Goal: Task Accomplishment & Management: Use online tool/utility

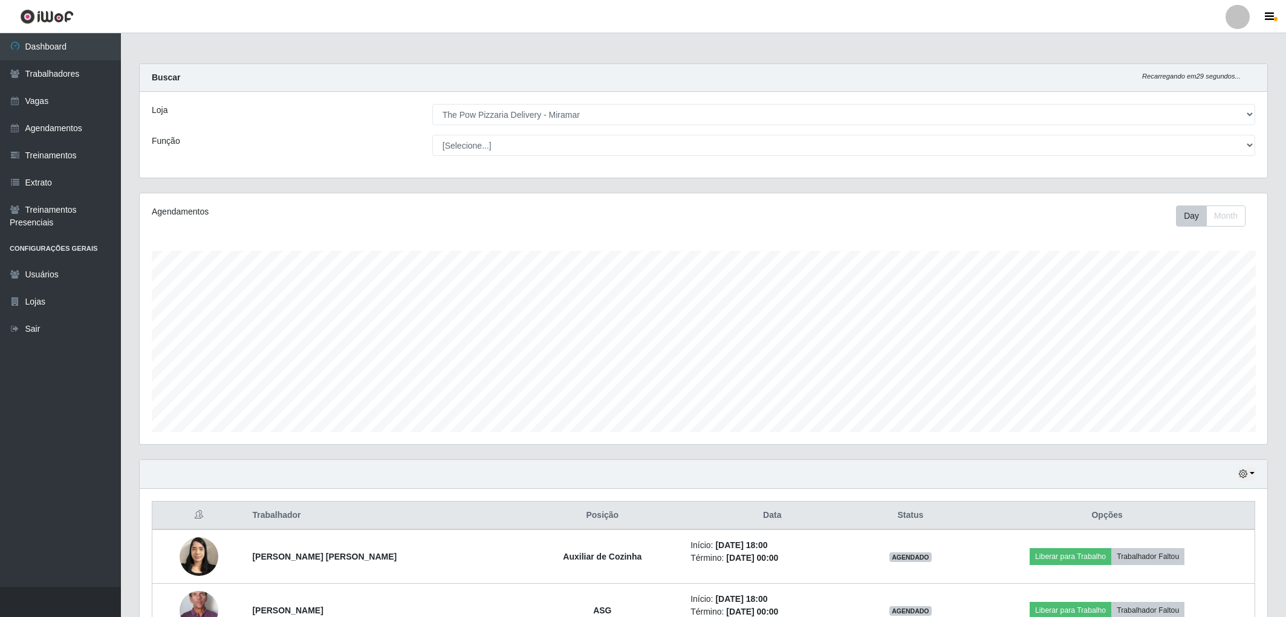
select select "322"
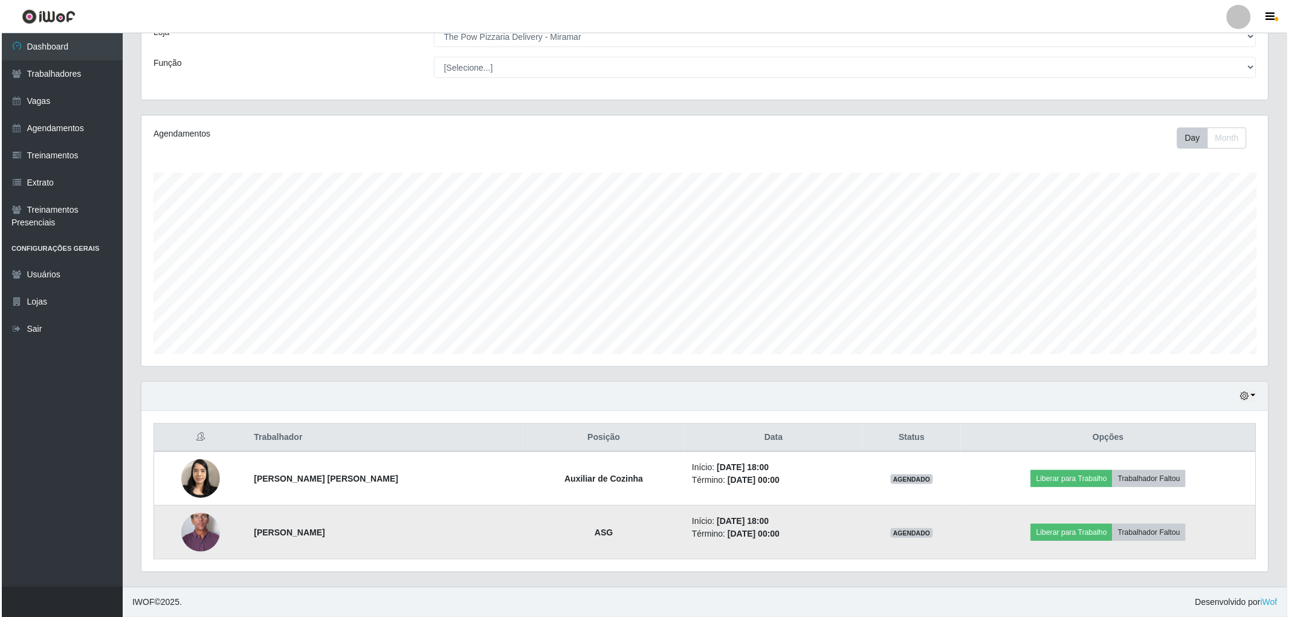
scroll to position [250, 1127]
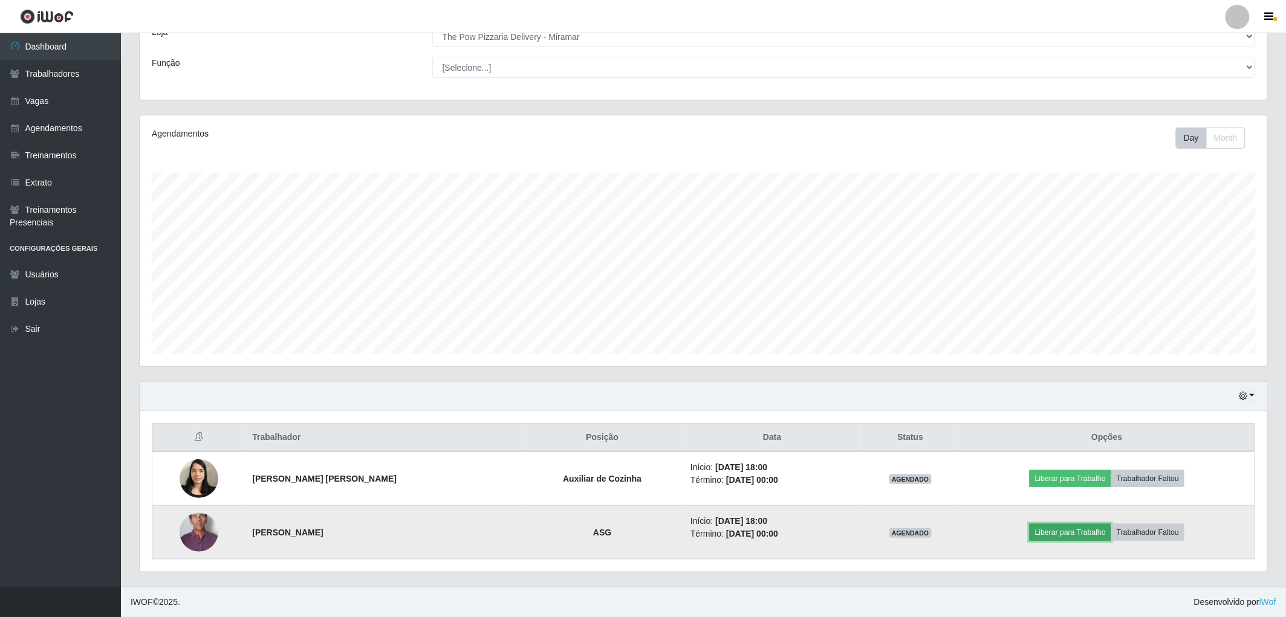
click at [1042, 535] on button "Liberar para Trabalho" at bounding box center [1070, 532] width 82 height 17
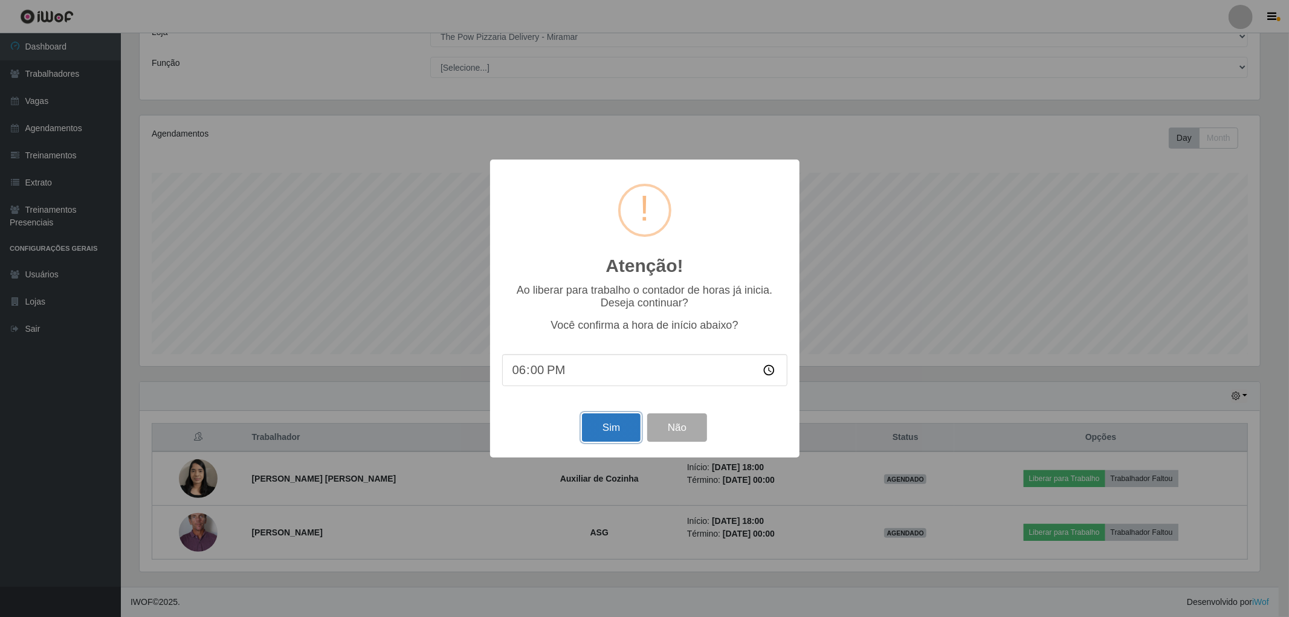
click at [615, 430] on button "Sim" at bounding box center [611, 427] width 59 height 28
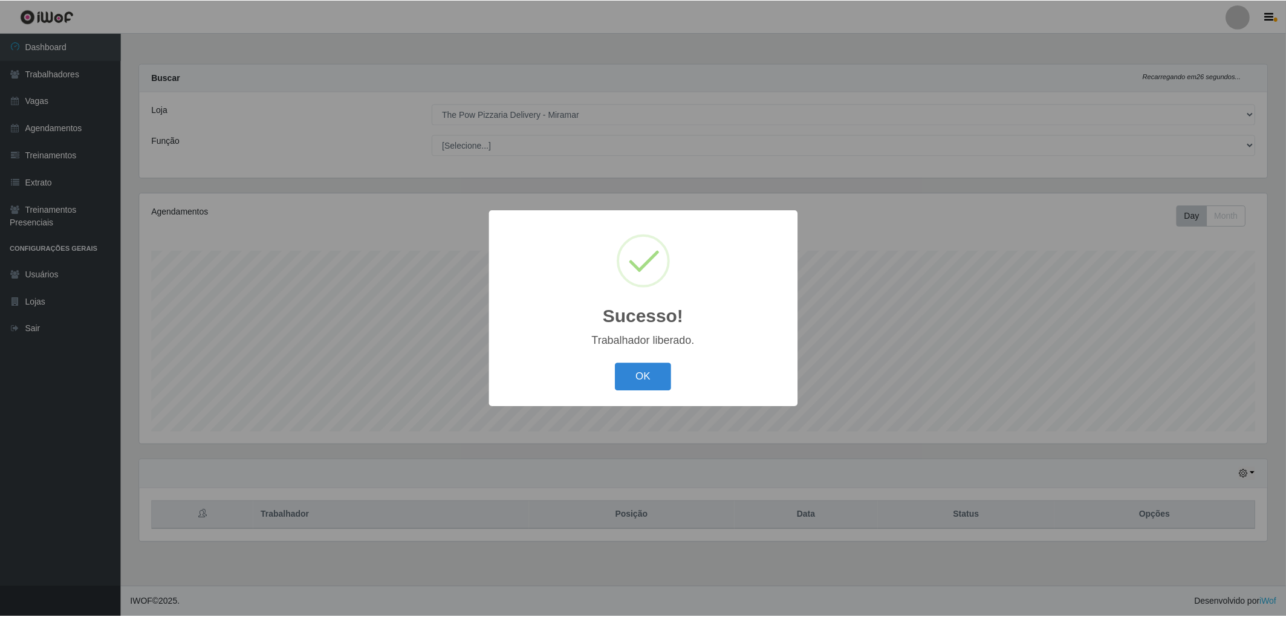
scroll to position [250, 1131]
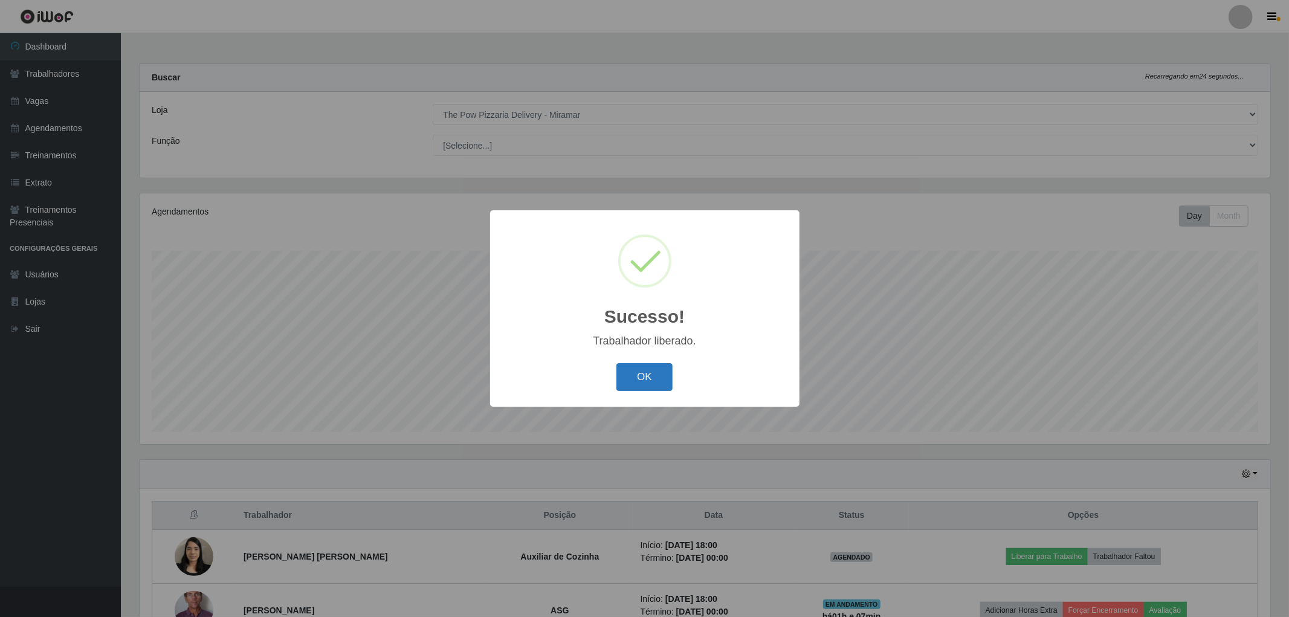
click at [639, 376] on button "OK" at bounding box center [644, 377] width 56 height 28
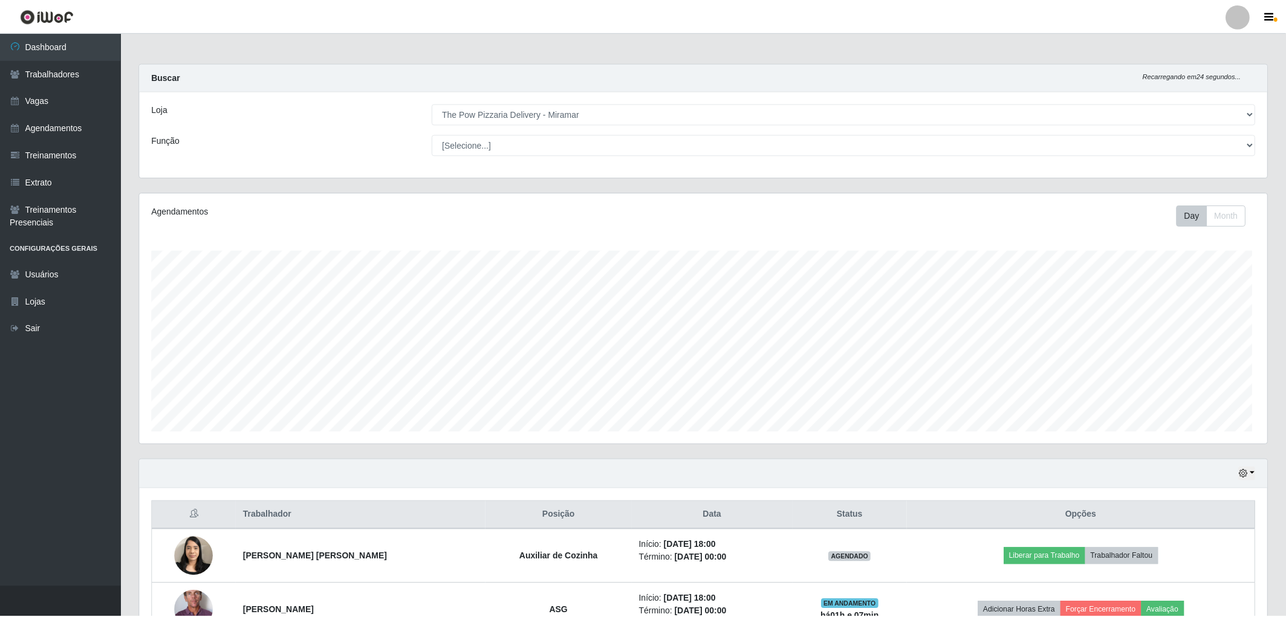
scroll to position [604125, 603248]
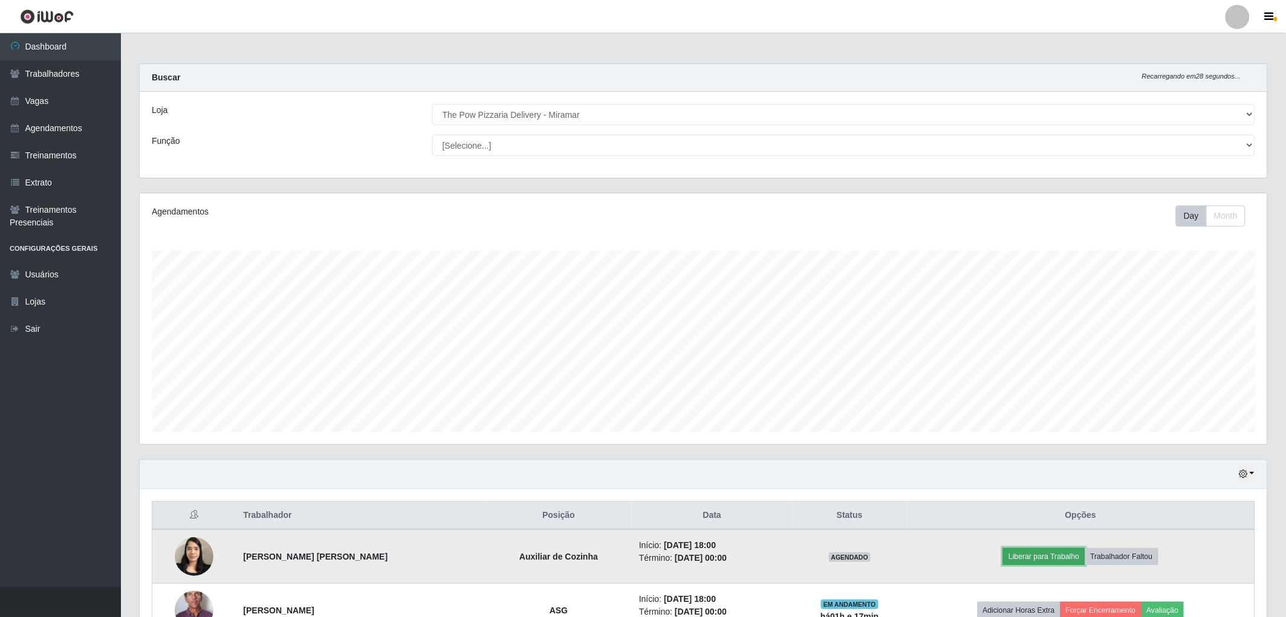
click at [1029, 554] on button "Liberar para Trabalho" at bounding box center [1044, 556] width 82 height 17
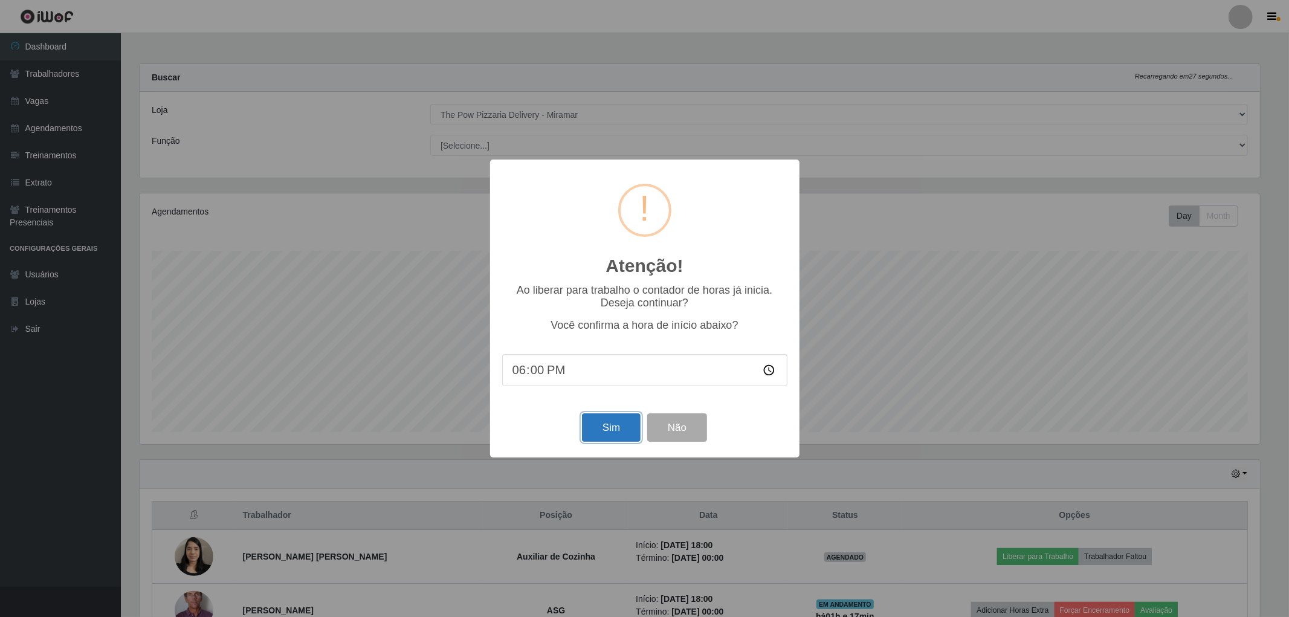
click at [621, 428] on button "Sim" at bounding box center [611, 427] width 59 height 28
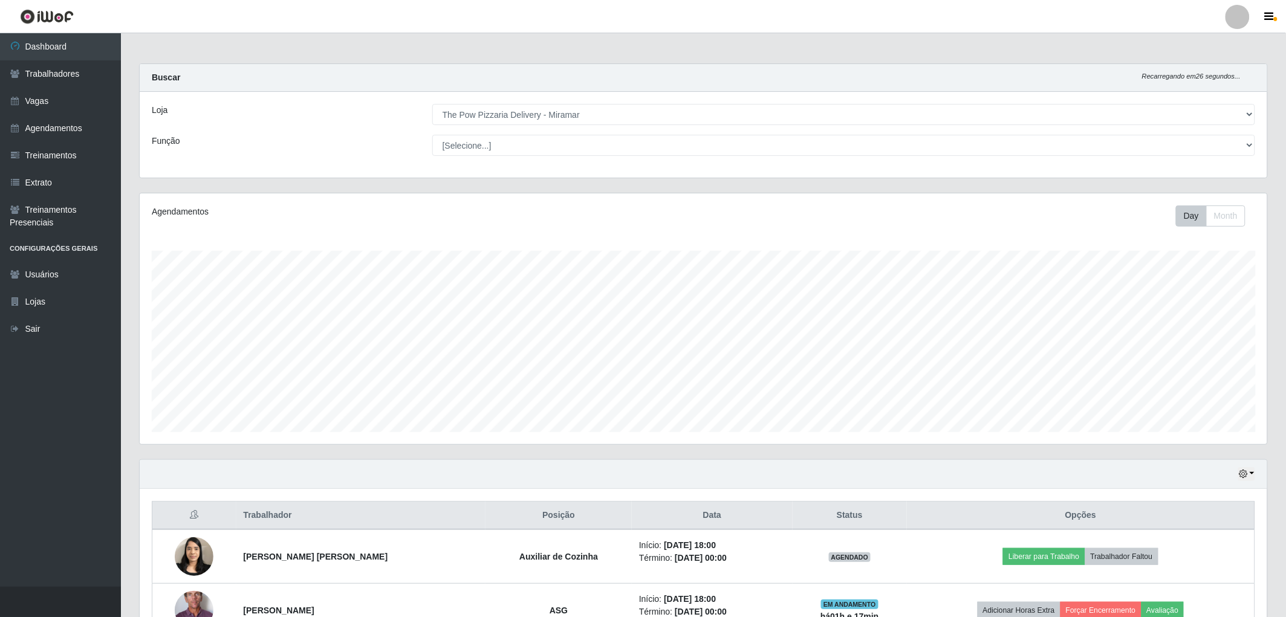
scroll to position [250, 1131]
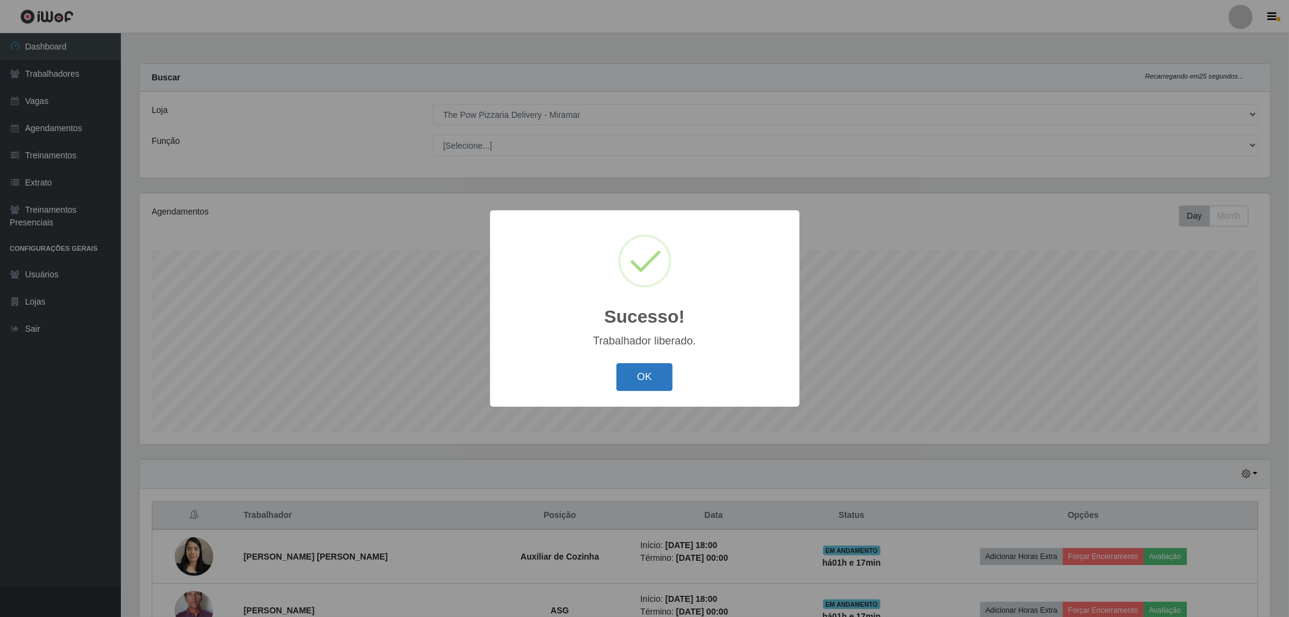
click at [638, 377] on button "OK" at bounding box center [644, 377] width 56 height 28
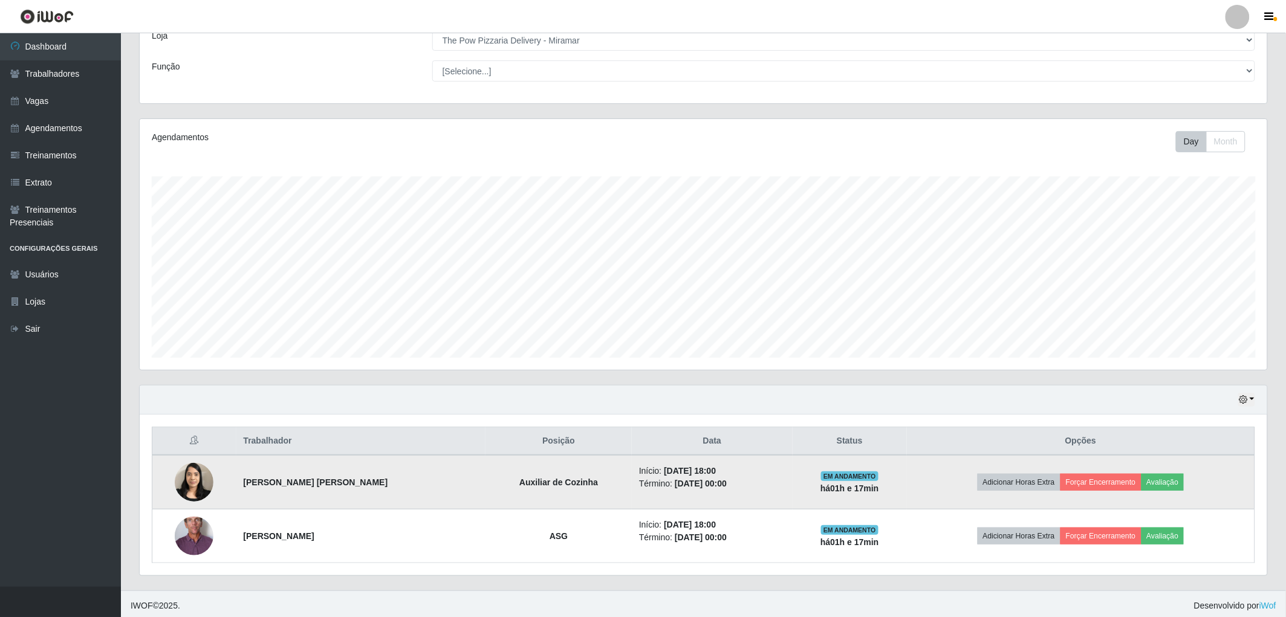
scroll to position [79, 0]
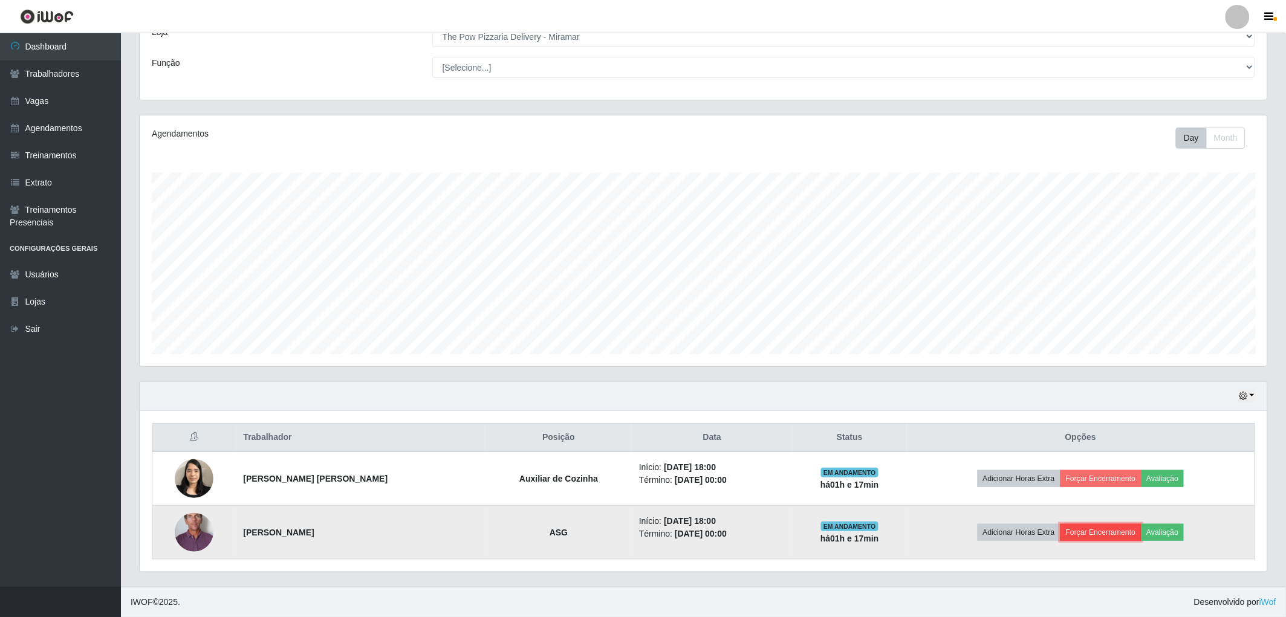
click at [1092, 529] on button "Forçar Encerramento" at bounding box center [1100, 532] width 81 height 17
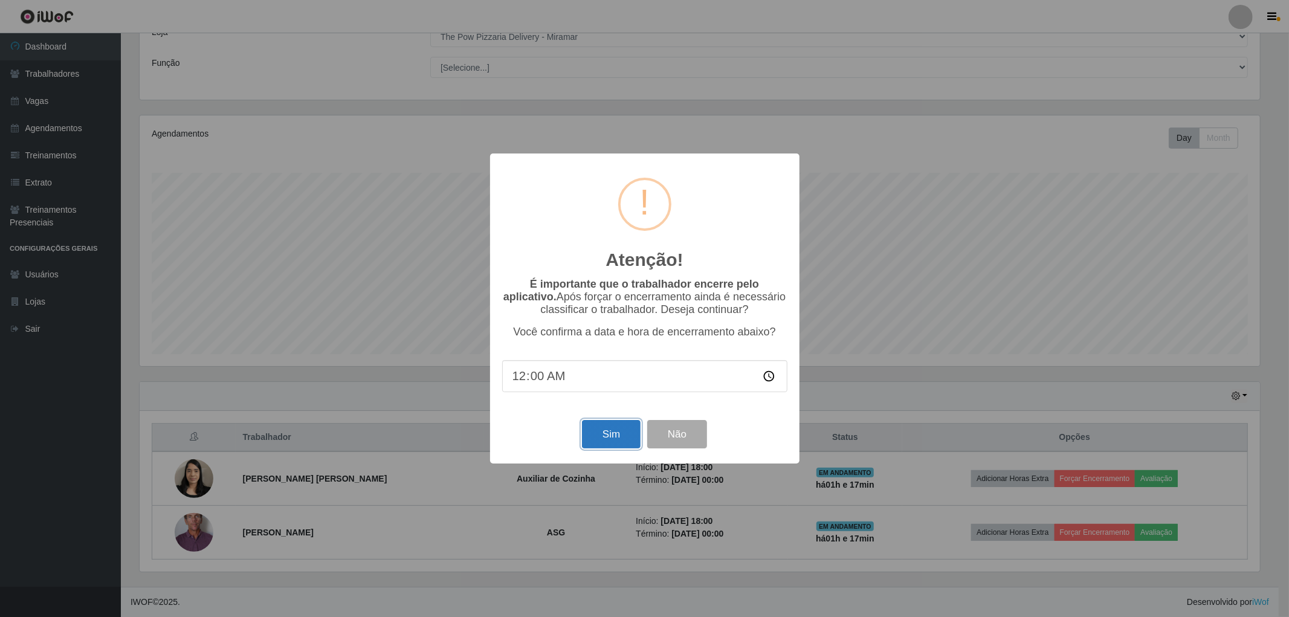
click at [612, 434] on button "Sim" at bounding box center [611, 434] width 59 height 28
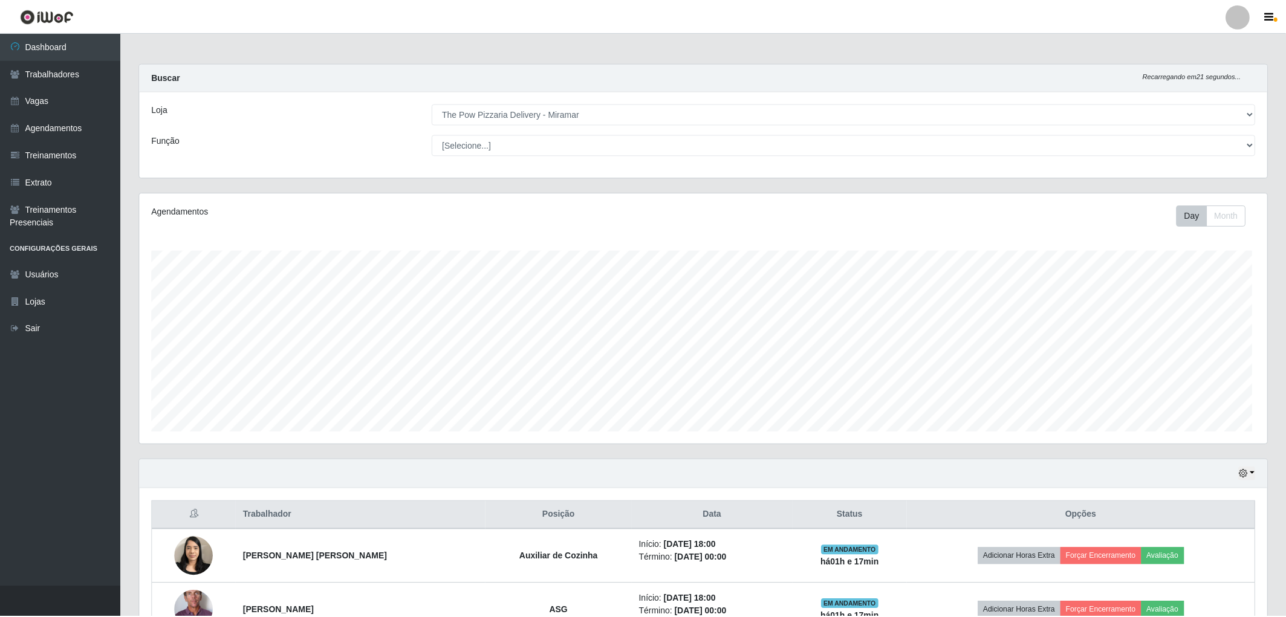
scroll to position [250, 1131]
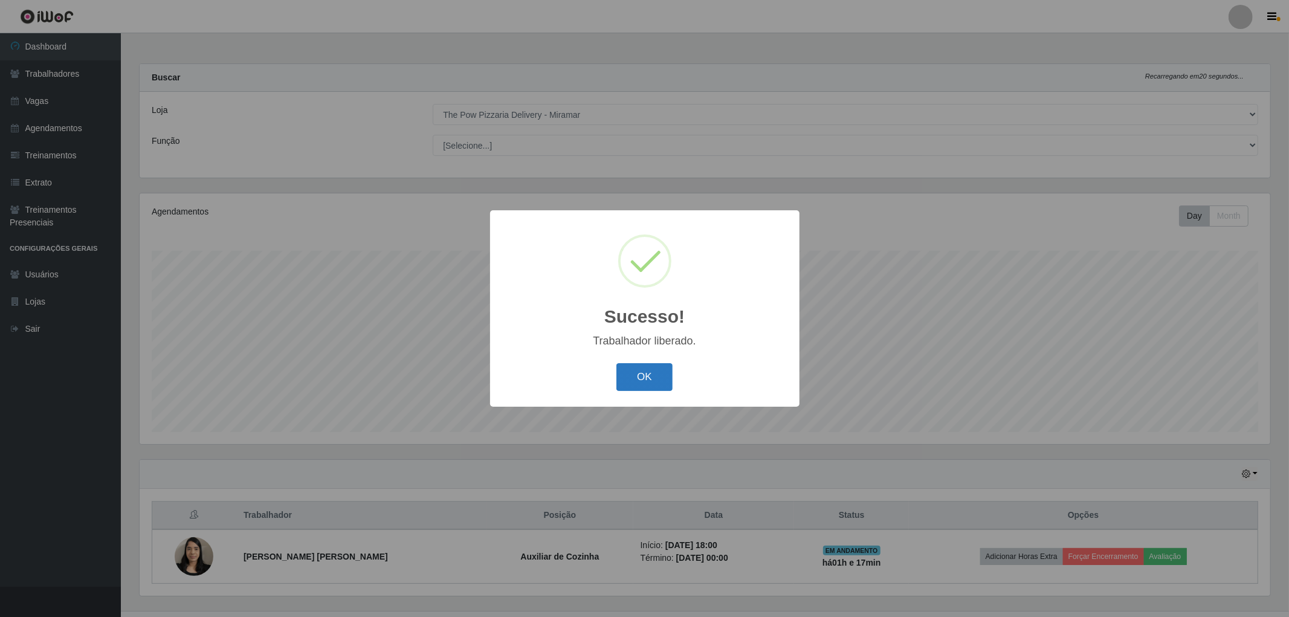
click at [639, 379] on button "OK" at bounding box center [644, 377] width 56 height 28
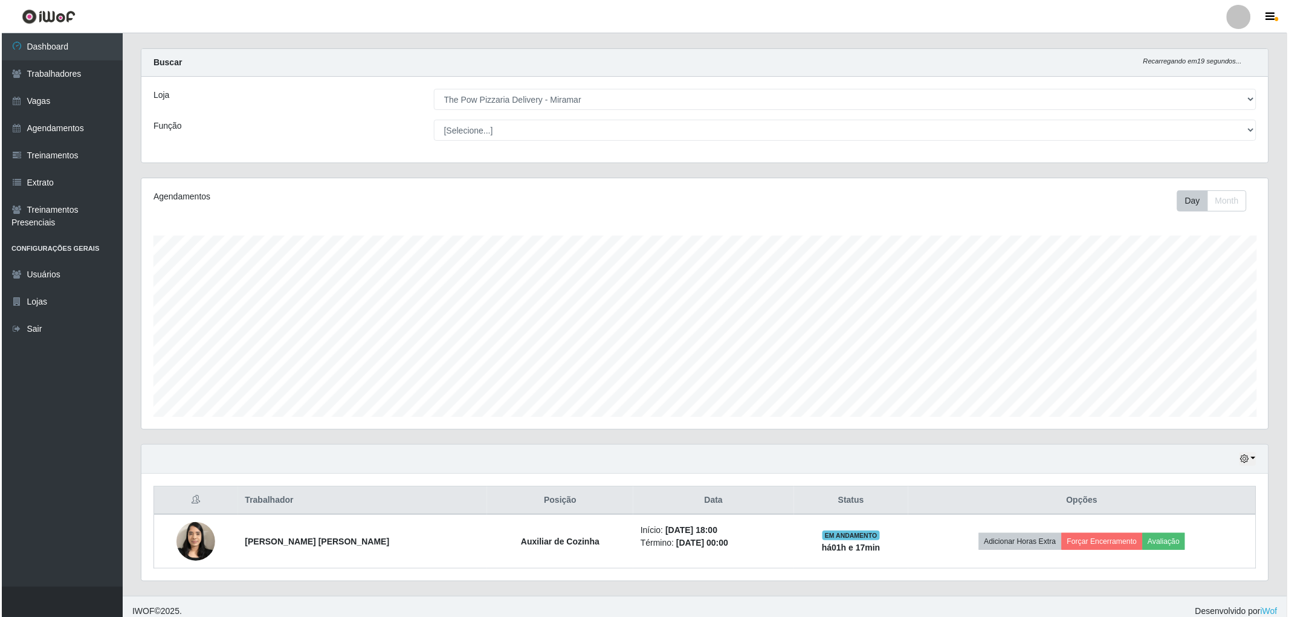
scroll to position [24, 0]
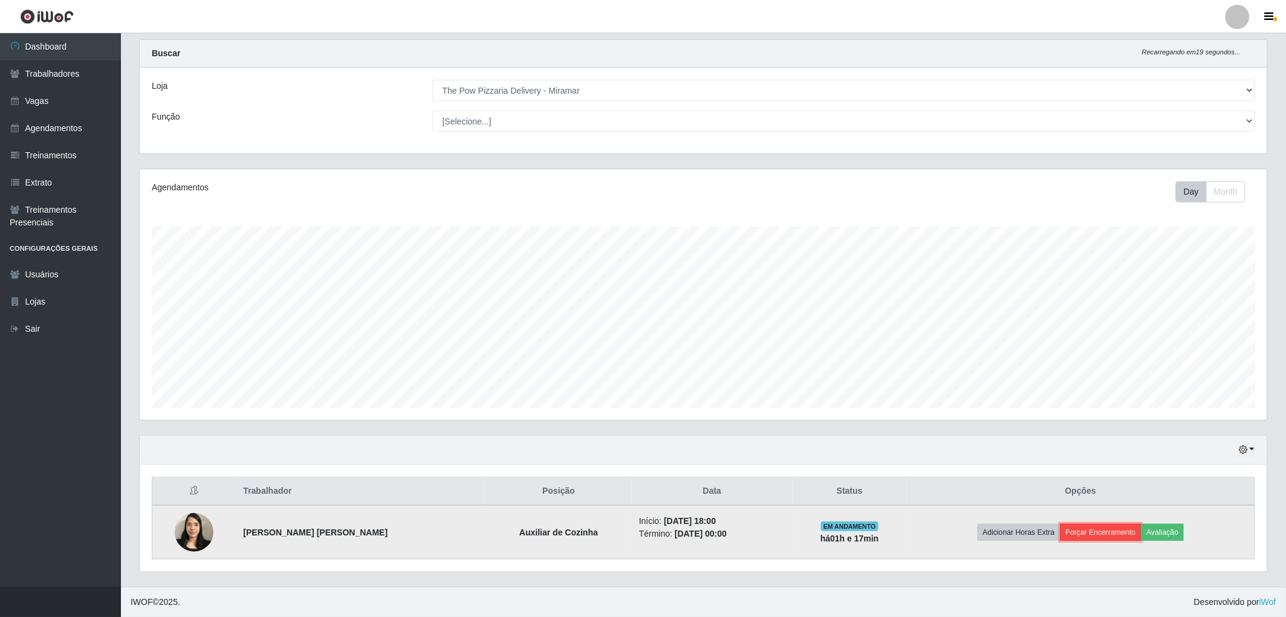
click at [1090, 531] on button "Forçar Encerramento" at bounding box center [1100, 532] width 81 height 17
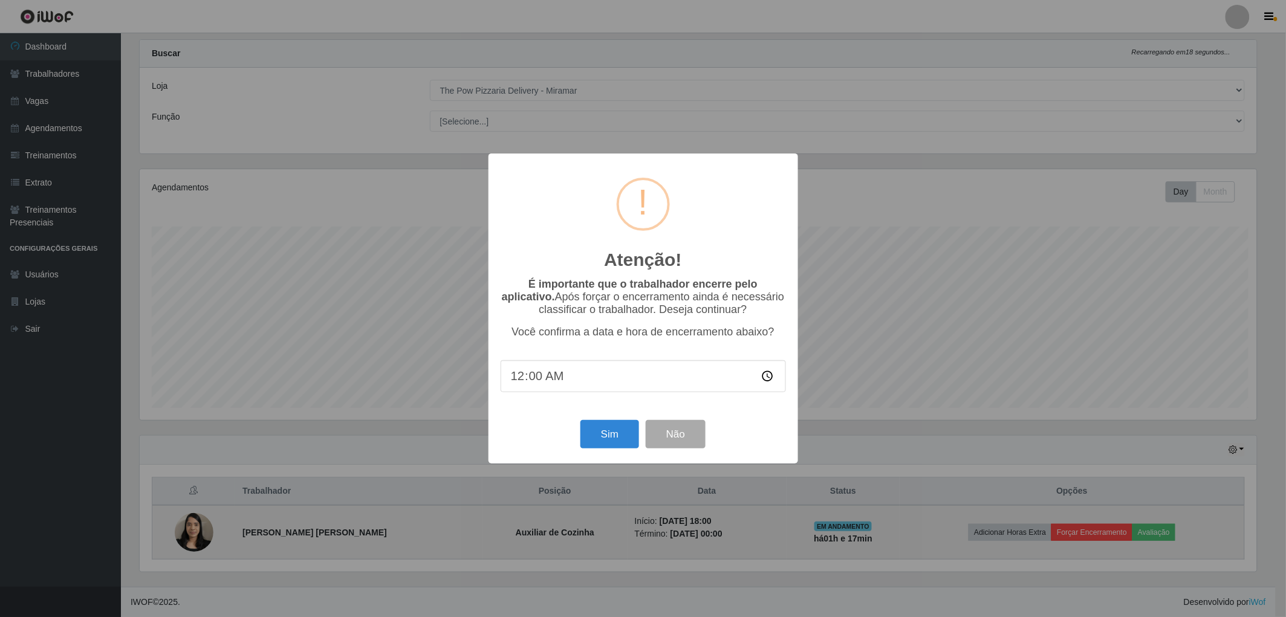
scroll to position [250, 1120]
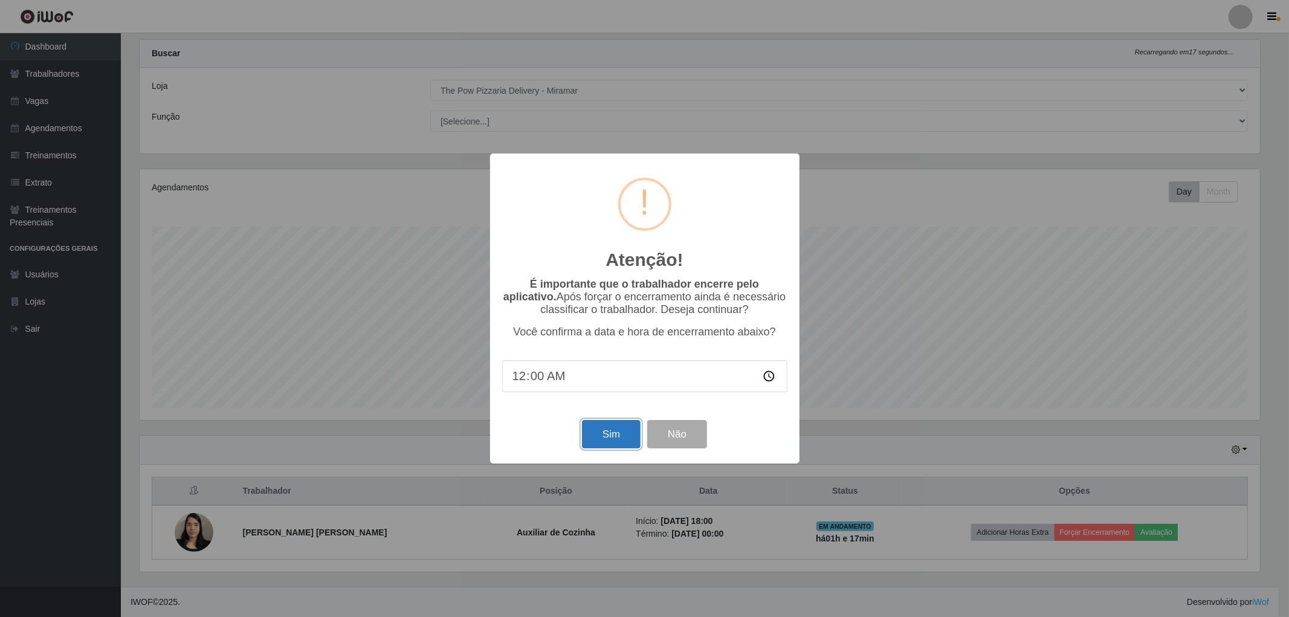
click at [615, 439] on button "Sim" at bounding box center [611, 434] width 59 height 28
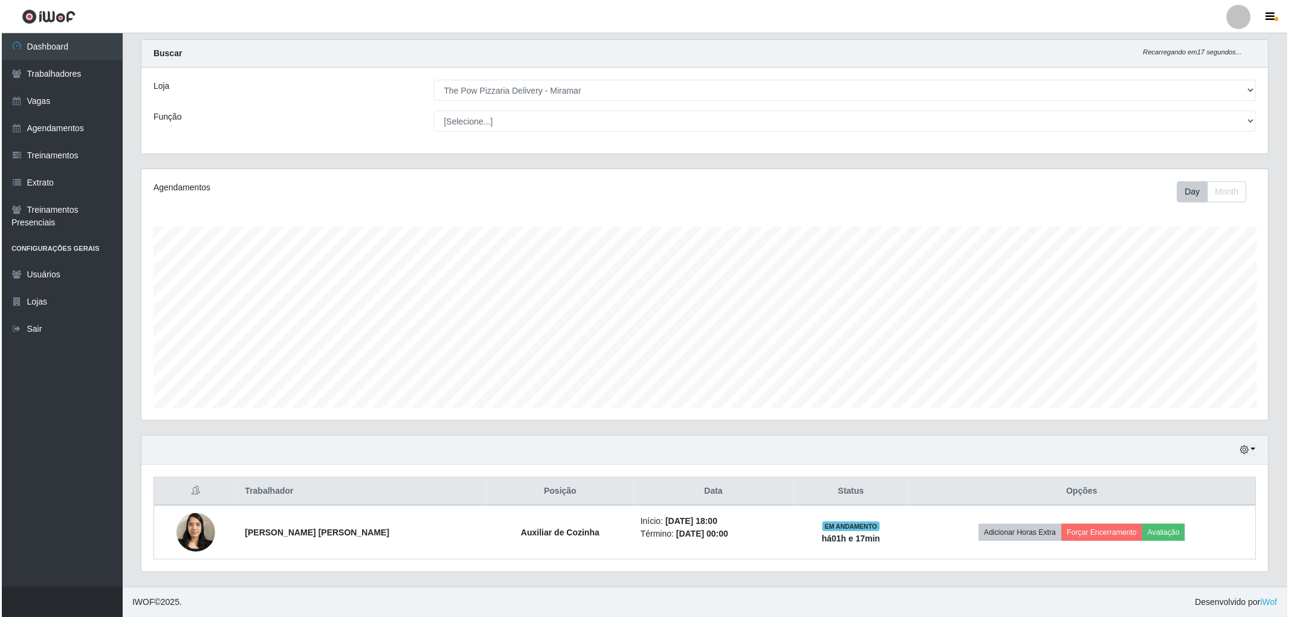
scroll to position [250, 1131]
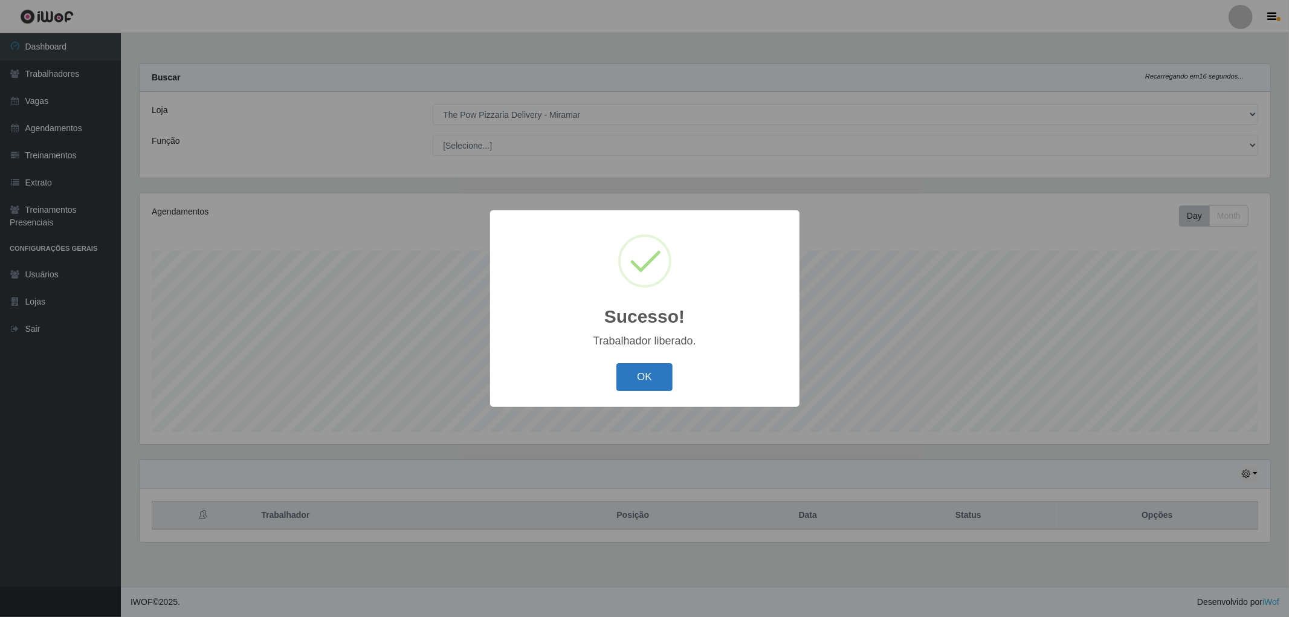
click at [633, 373] on button "OK" at bounding box center [644, 377] width 56 height 28
